Goal: Task Accomplishment & Management: Manage account settings

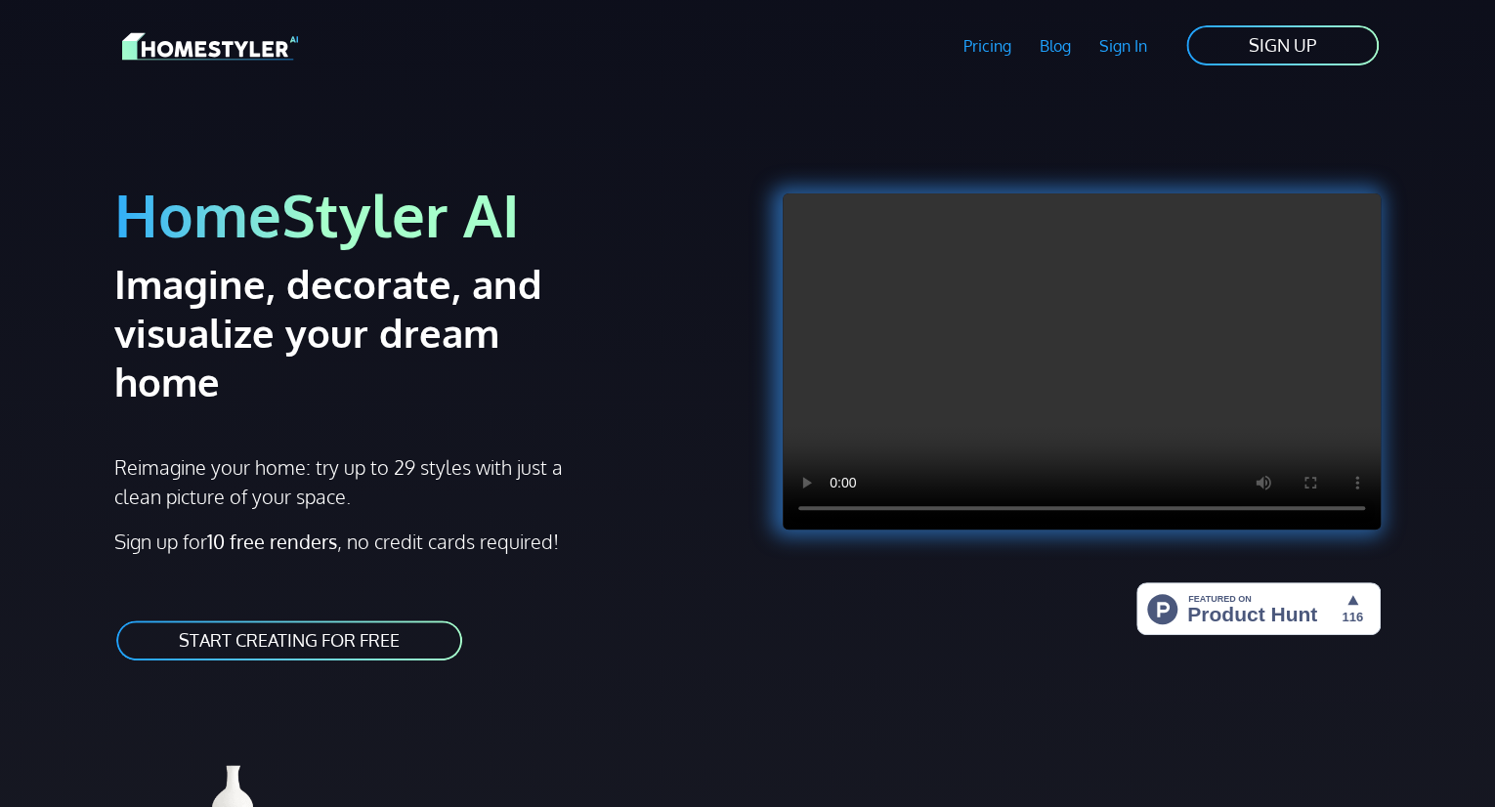
click at [1286, 42] on link "SIGN UP" at bounding box center [1282, 45] width 196 height 44
click at [1118, 40] on link "Sign In" at bounding box center [1123, 45] width 76 height 45
click at [1118, 50] on link "Sign In" at bounding box center [1123, 45] width 76 height 45
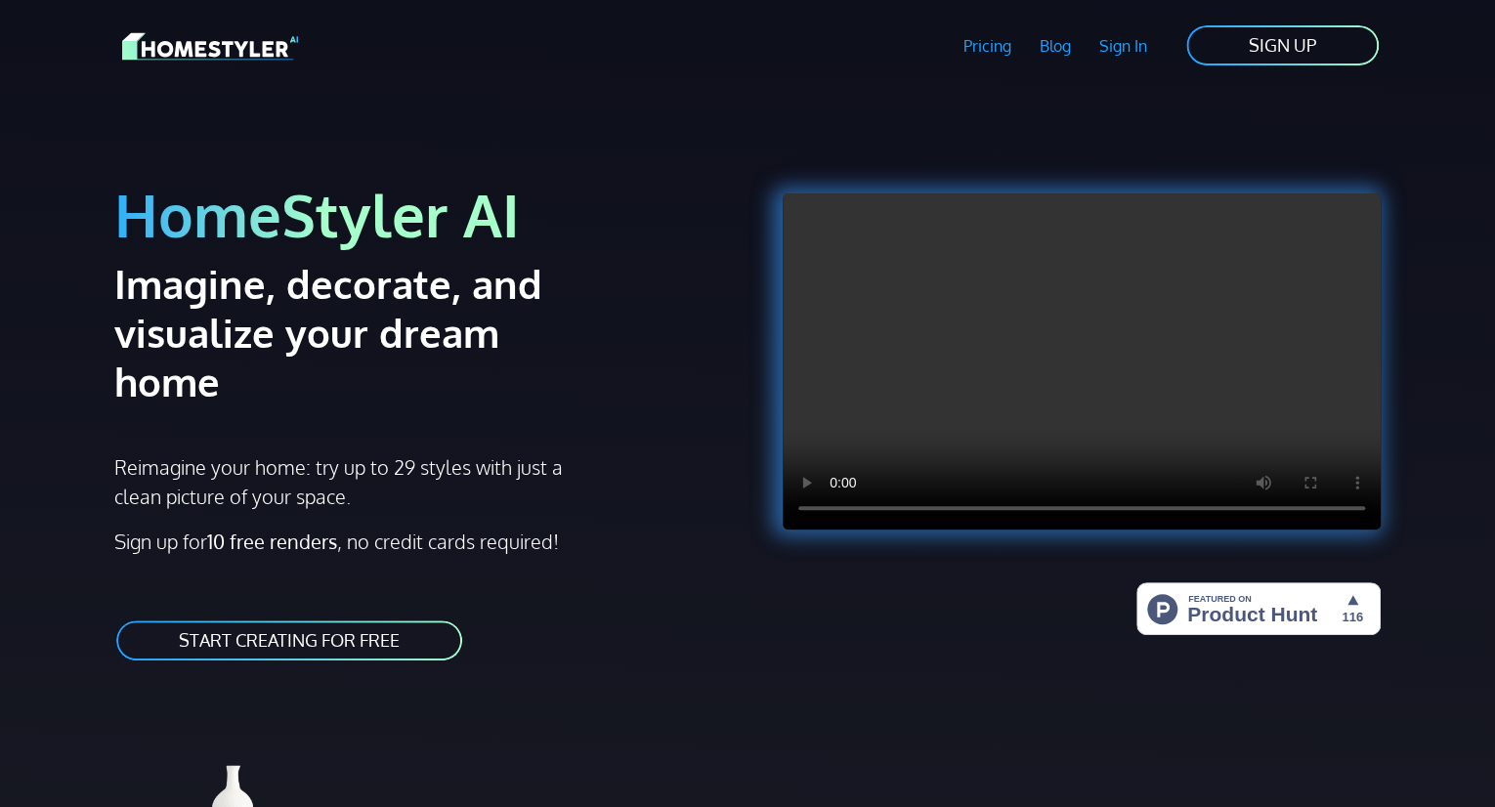
click at [1118, 50] on link "Sign In" at bounding box center [1123, 45] width 76 height 45
click at [1256, 39] on link "SIGN UP" at bounding box center [1282, 45] width 196 height 44
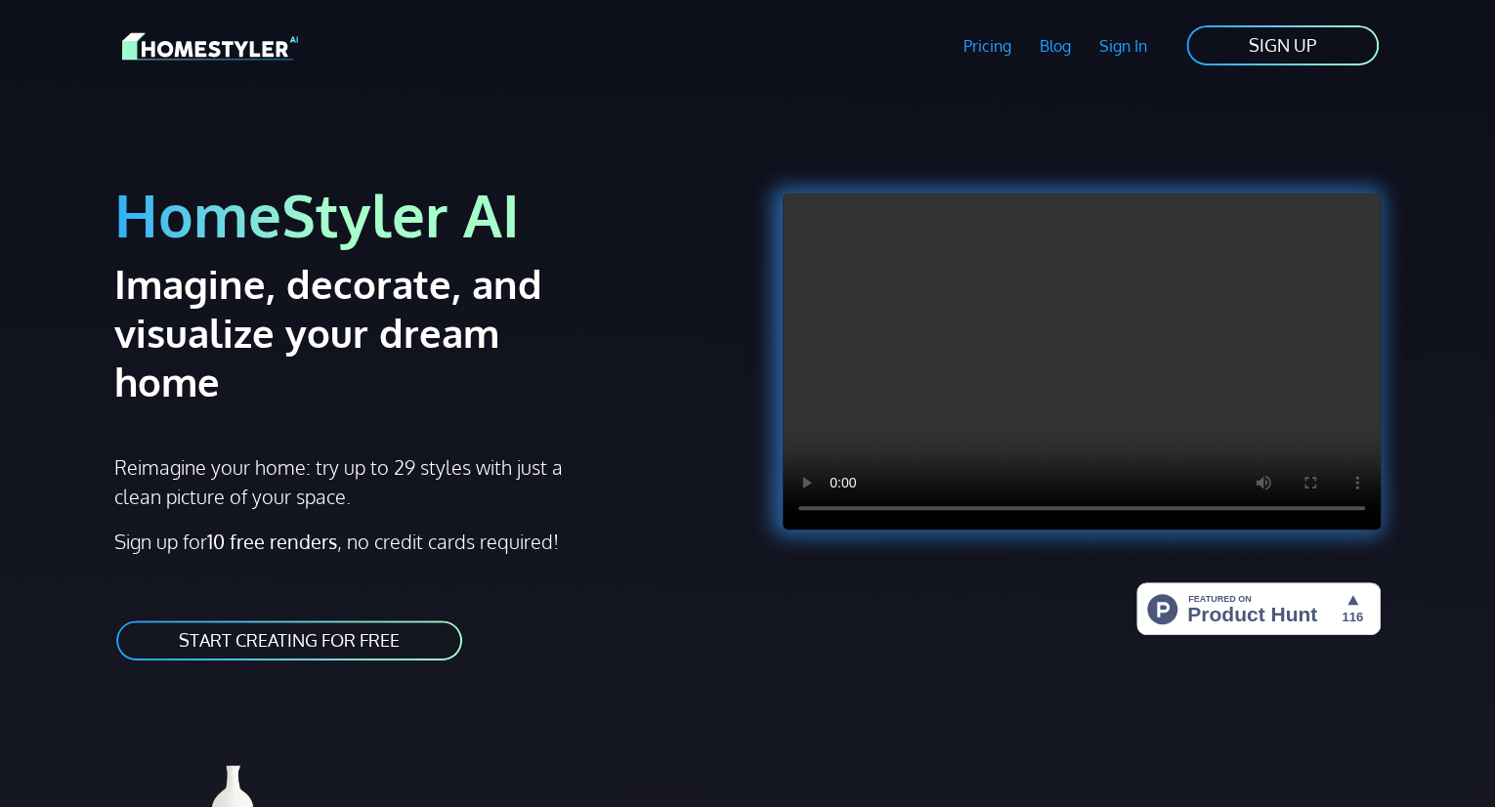
drag, startPoint x: 1256, startPoint y: 39, endPoint x: 816, endPoint y: 318, distance: 520.5
click at [816, 318] on section "Pricing Blog Sign In Sign Up SIGN UP HomeStyler AI Imagine, decorate, and visua…" at bounding box center [748, 785] width 1290 height 1571
click at [1298, 43] on link "SIGN UP" at bounding box center [1282, 45] width 196 height 44
click at [1315, 47] on link "SIGN UP" at bounding box center [1282, 45] width 196 height 44
click at [1314, 50] on link "SIGN UP" at bounding box center [1282, 45] width 196 height 44
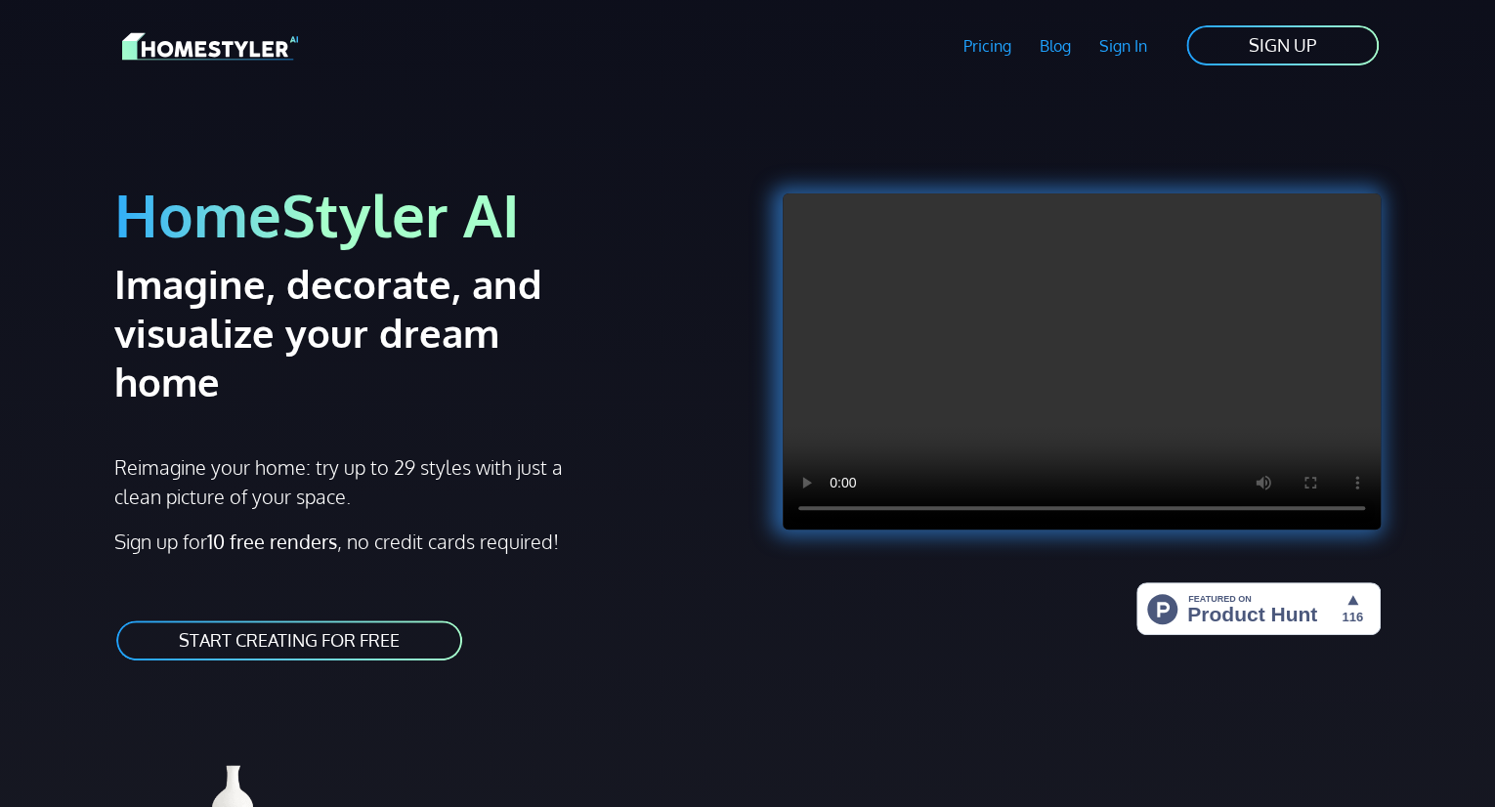
click at [1327, 42] on link "SIGN UP" at bounding box center [1282, 45] width 196 height 44
click at [1110, 63] on link "Sign In" at bounding box center [1123, 45] width 76 height 45
click at [1111, 47] on link "Sign In" at bounding box center [1123, 45] width 76 height 45
click at [1127, 43] on link "Sign In" at bounding box center [1123, 45] width 76 height 45
click at [1117, 41] on link "Sign In" at bounding box center [1123, 45] width 76 height 45
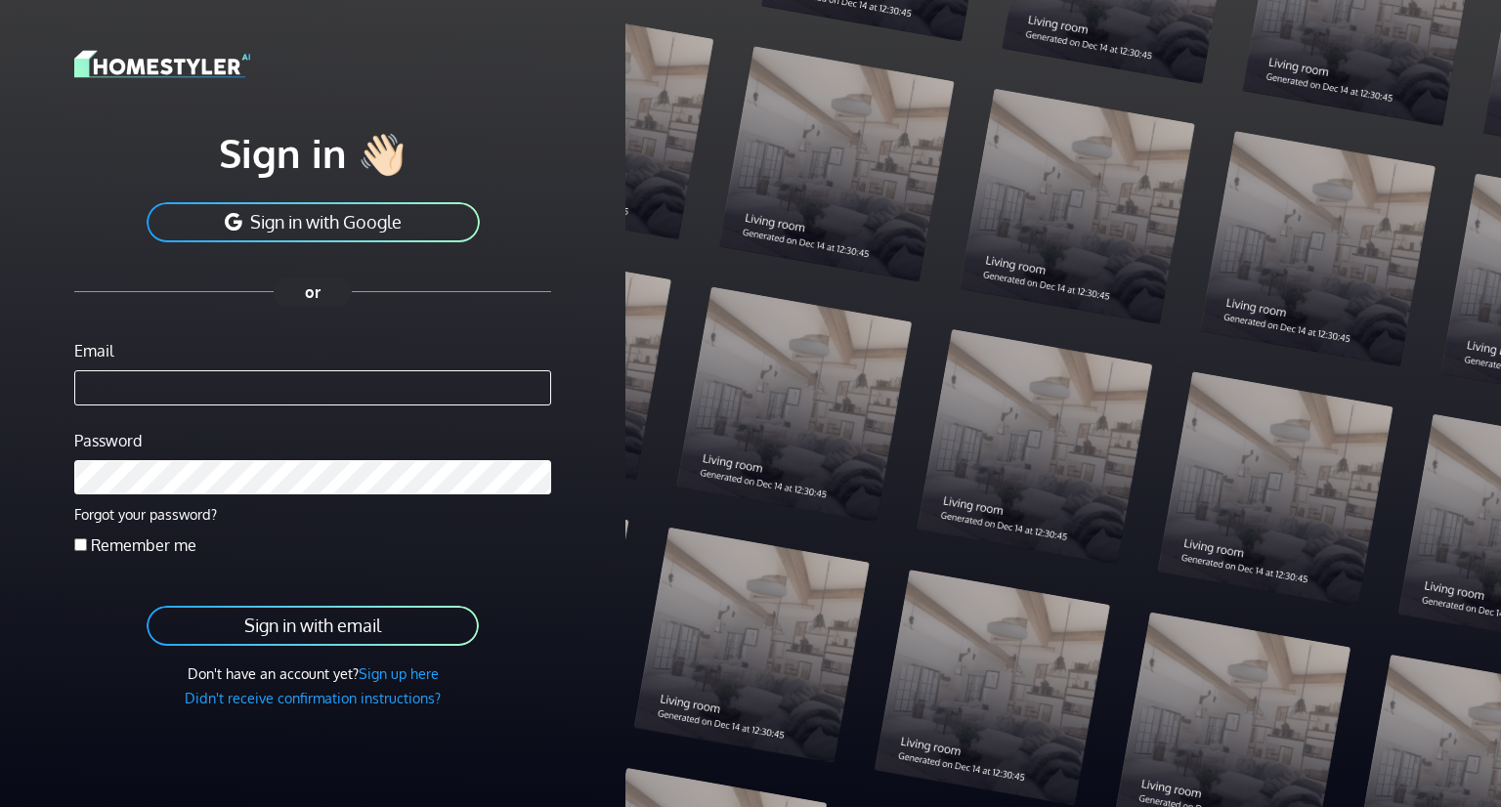
click at [206, 211] on button "Sign in with Google" at bounding box center [313, 222] width 337 height 44
click at [208, 213] on button "Sign in with Google" at bounding box center [313, 222] width 337 height 44
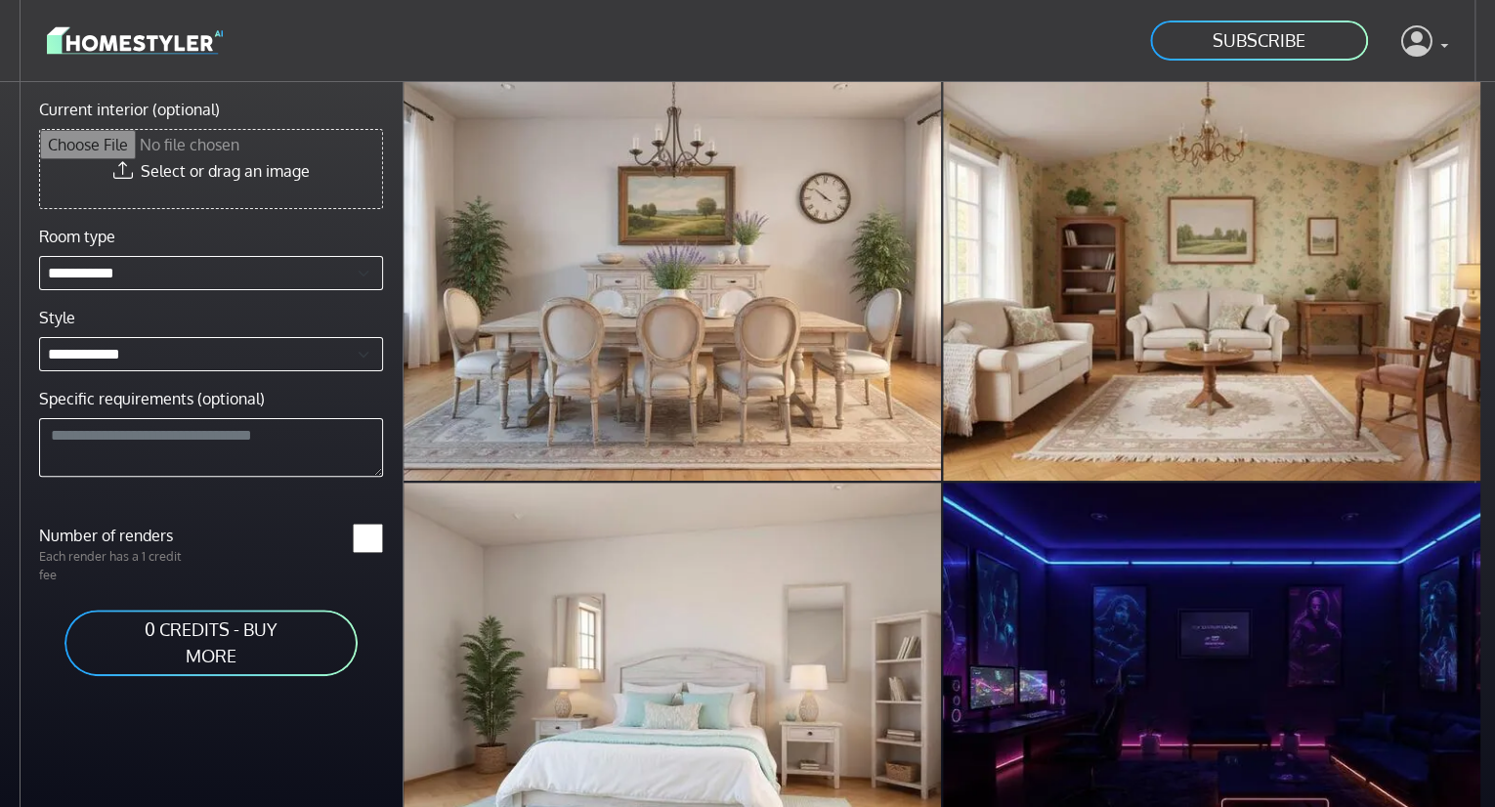
click at [1444, 37] on link at bounding box center [1424, 41] width 47 height 47
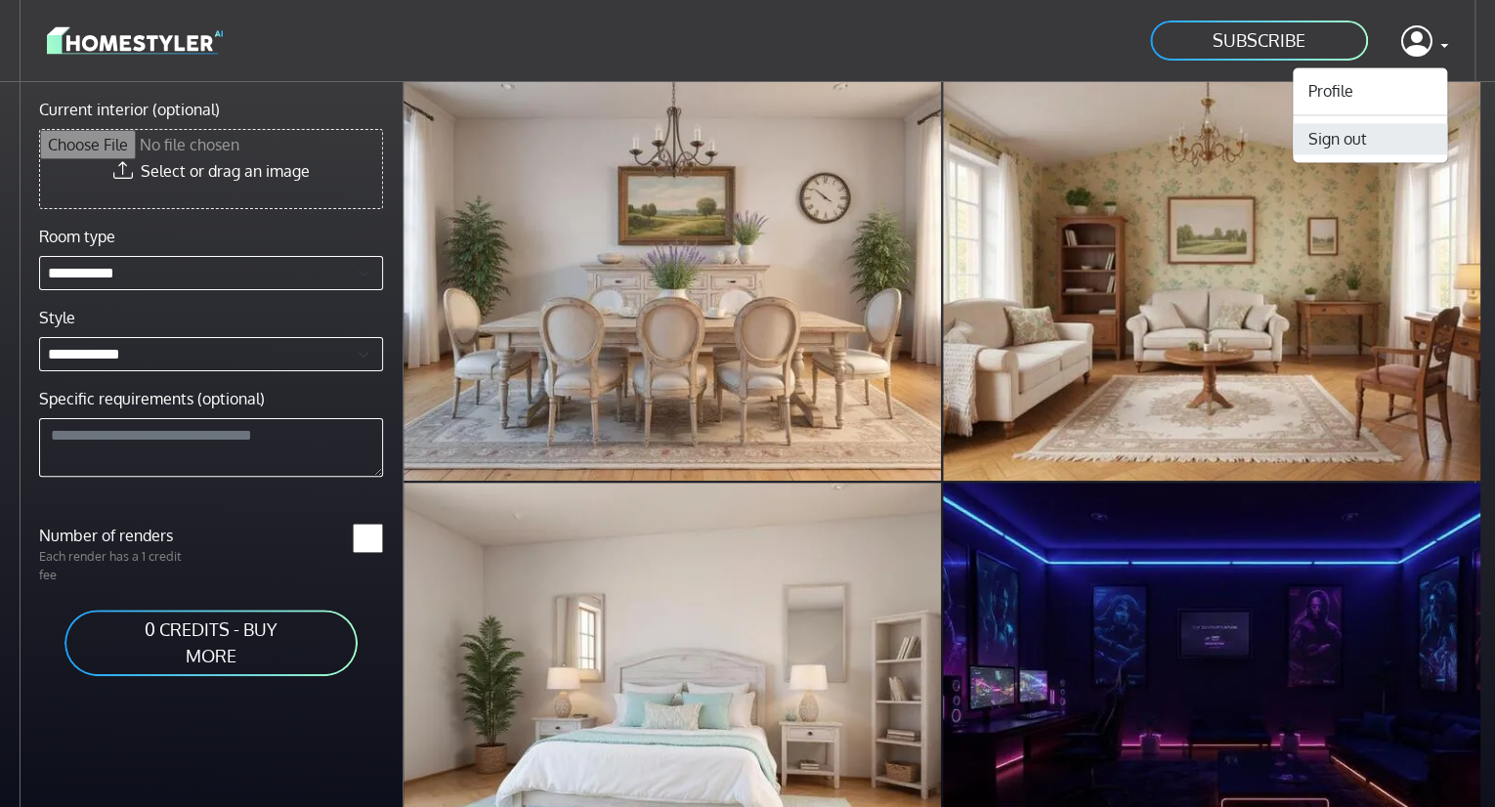
click at [1349, 142] on button "Sign out" at bounding box center [1370, 138] width 154 height 31
